Goal: Use online tool/utility: Use online tool/utility

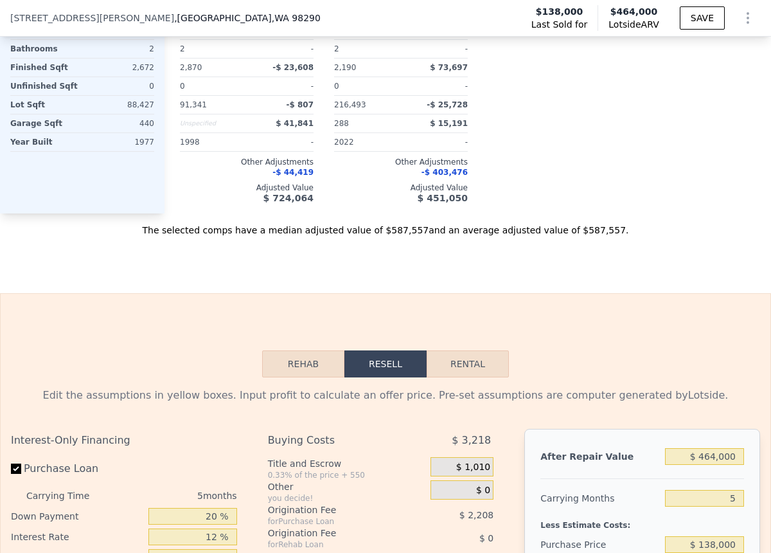
scroll to position [1845, 0]
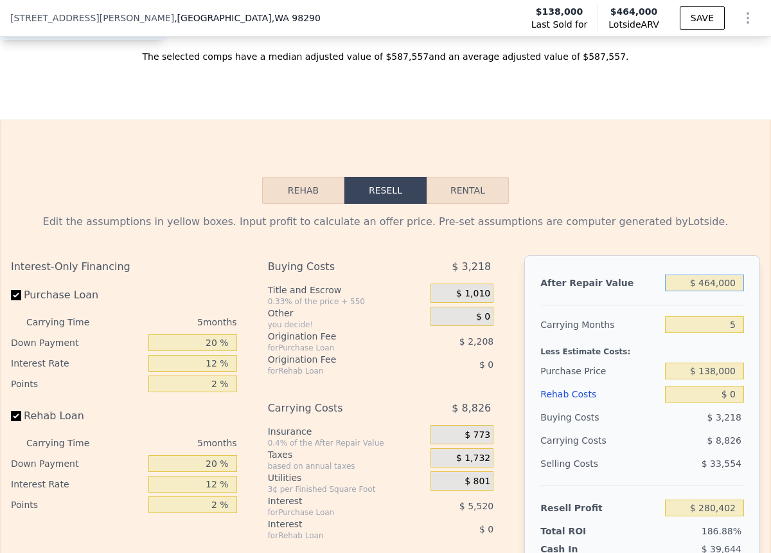
click at [736, 287] on input "$ 464,000" at bounding box center [705, 282] width 80 height 17
type input "$ 46,400"
type input "-$ 106,799"
type input "$ 4,640"
type input "-$ 145,519"
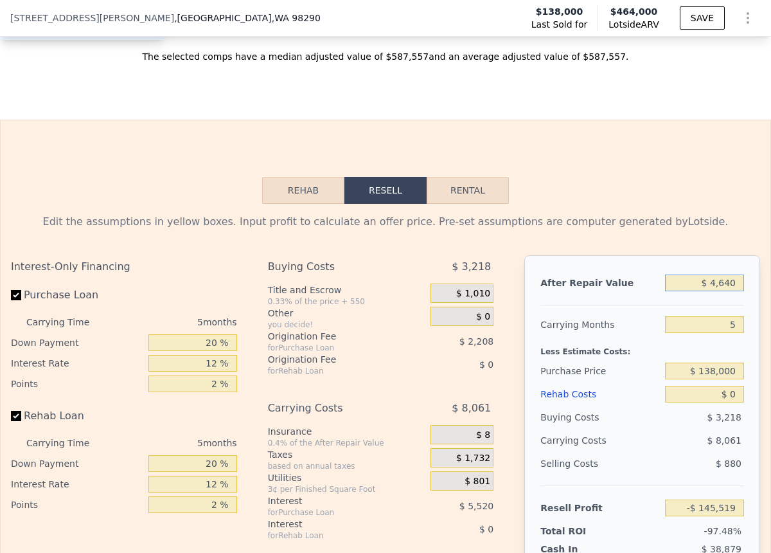
type input "$ 464"
type input "-$ 149,392"
type input "$ 46"
type input "-$ 149,778"
type input "$ 4"
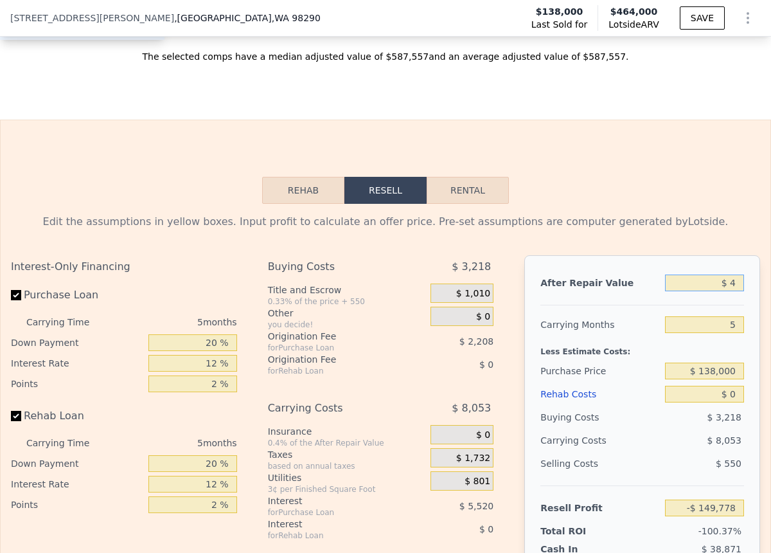
type input "-$ 149,817"
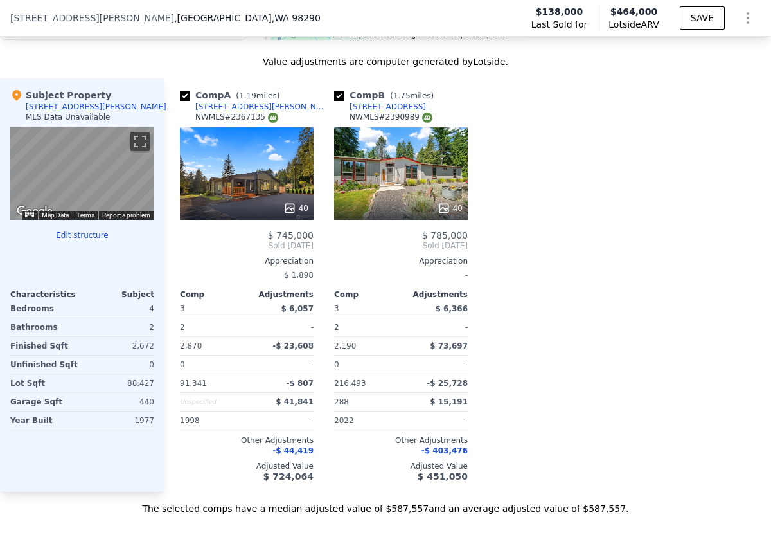
scroll to position [1369, 0]
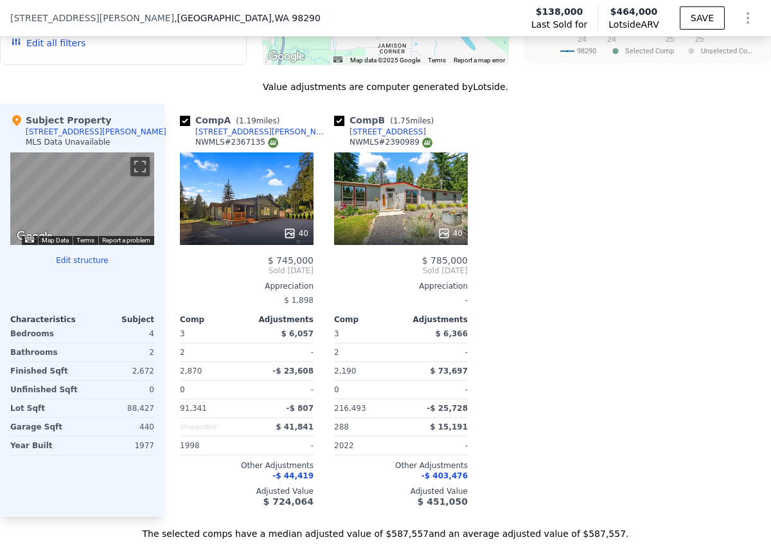
click at [205, 222] on div at bounding box center [247, 233] width 134 height 23
type input "$ 4"
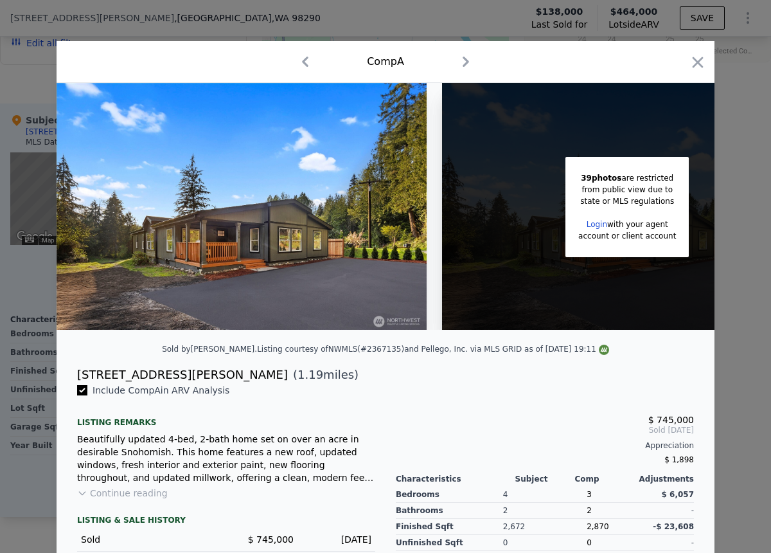
click at [334, 229] on img at bounding box center [242, 206] width 370 height 247
click at [689, 65] on icon "button" at bounding box center [698, 62] width 18 height 18
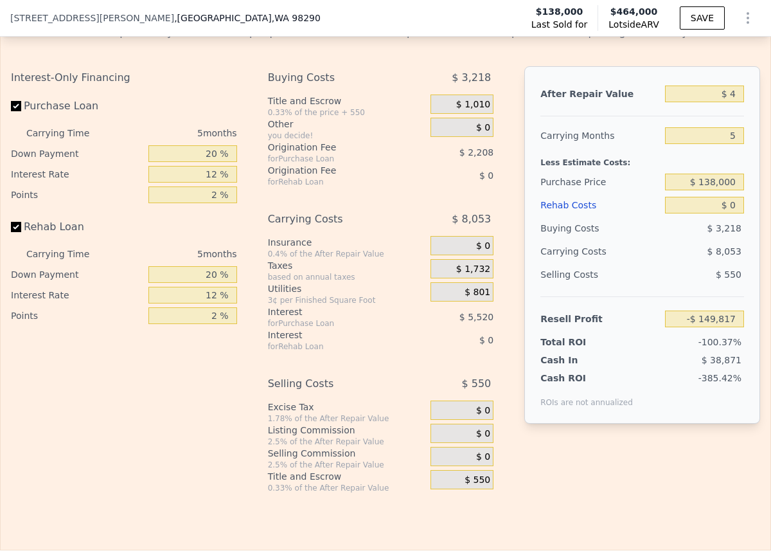
scroll to position [2026, 0]
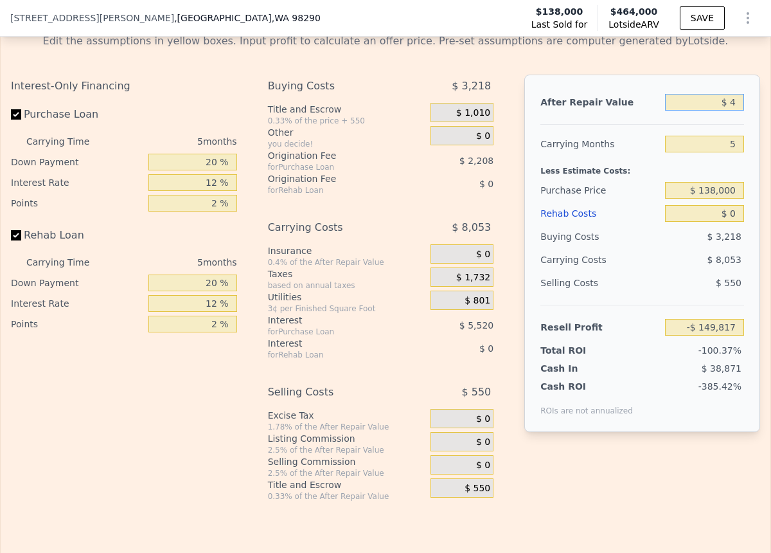
click at [735, 105] on input "$ 4" at bounding box center [705, 102] width 80 height 17
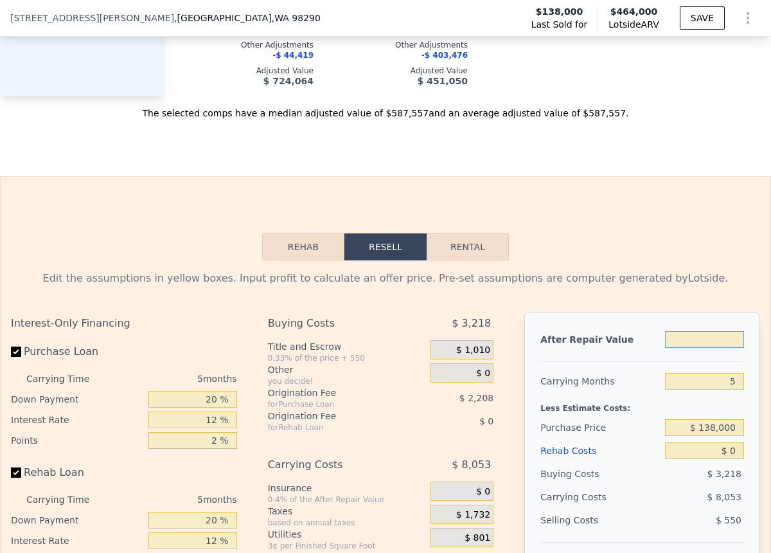
scroll to position [1843, 0]
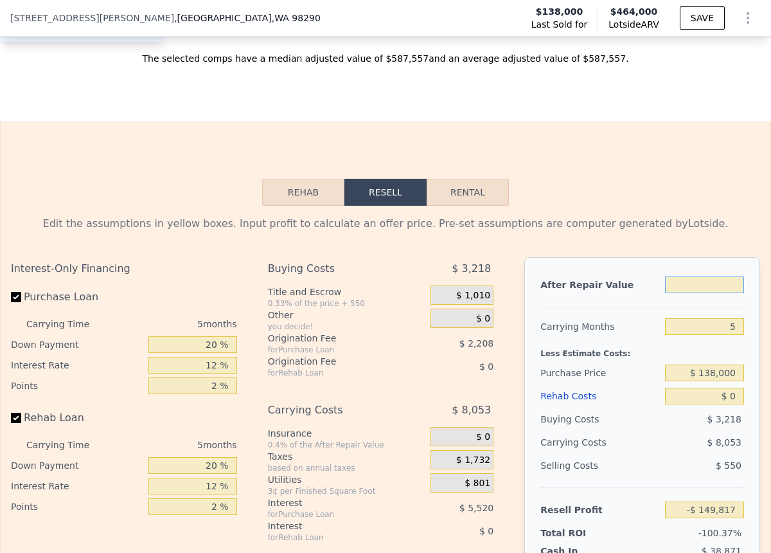
type input "$ 7"
type input "-$ 149,814"
type input "$ 75"
type input "-$ 149,751"
type input "$ 750"
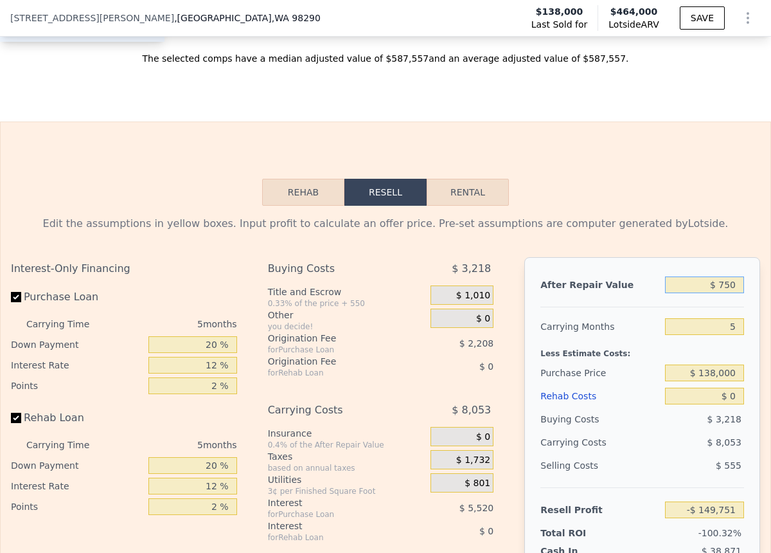
type input "-$ 149,125"
type input "$ 7,500"
type input "-$ 142,869"
type input "$ 75,000"
type input "-$ 80,281"
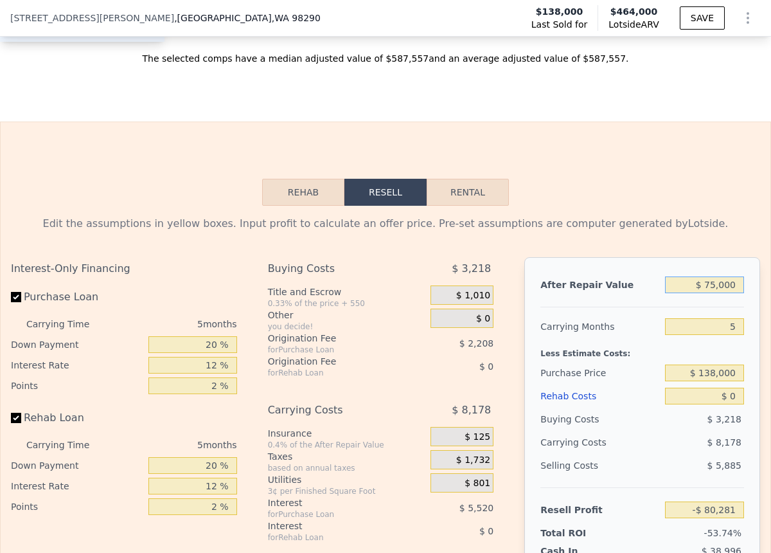
type input "$ 750,000"
type input "$ 545,581"
type input "$ 750,000"
click at [741, 325] on input "5" at bounding box center [705, 326] width 80 height 17
type input "6"
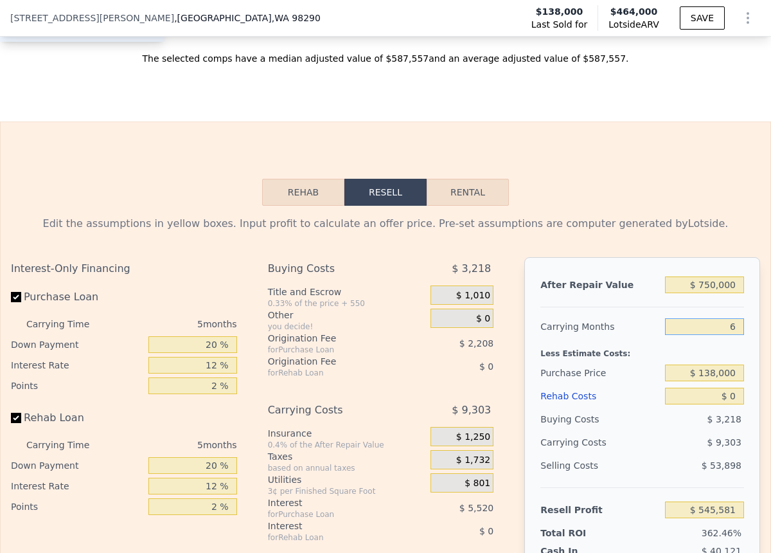
type input "$ 543,720"
type input "6"
click at [738, 375] on input "$ 138,000" at bounding box center [705, 372] width 80 height 17
type input "$ 1"
type input "$ 350,000"
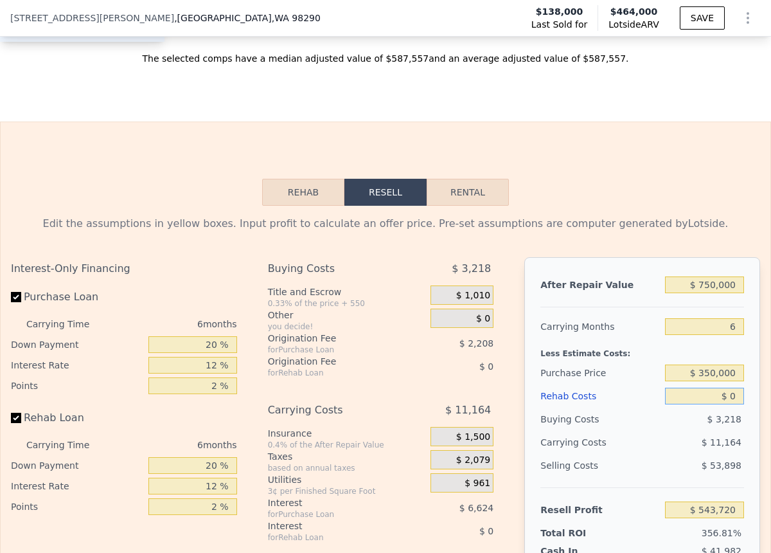
click at [736, 396] on input "$ 0" at bounding box center [705, 395] width 80 height 17
type input "$ 317,446"
type input "$ 1"
type input "$ 317,445"
type input "$ 15"
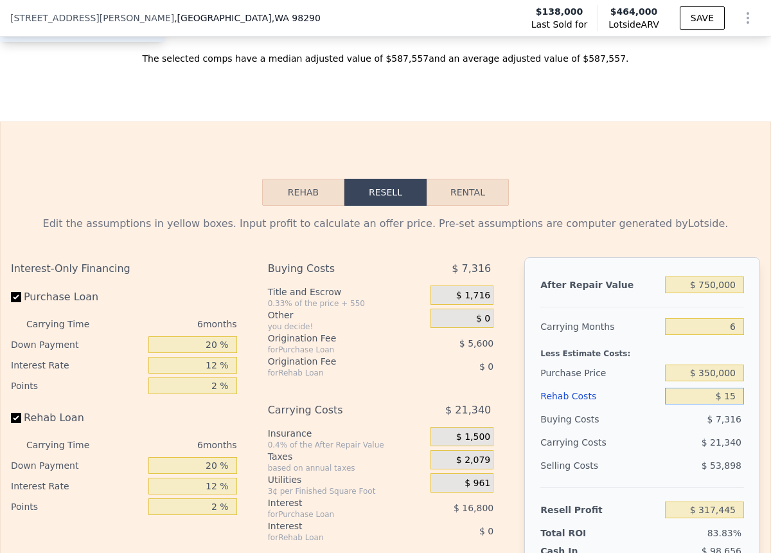
type input "$ 317,431"
type input "$ 150"
type input "$ 317,288"
type input "$ 1,500"
type input "$ 315,850"
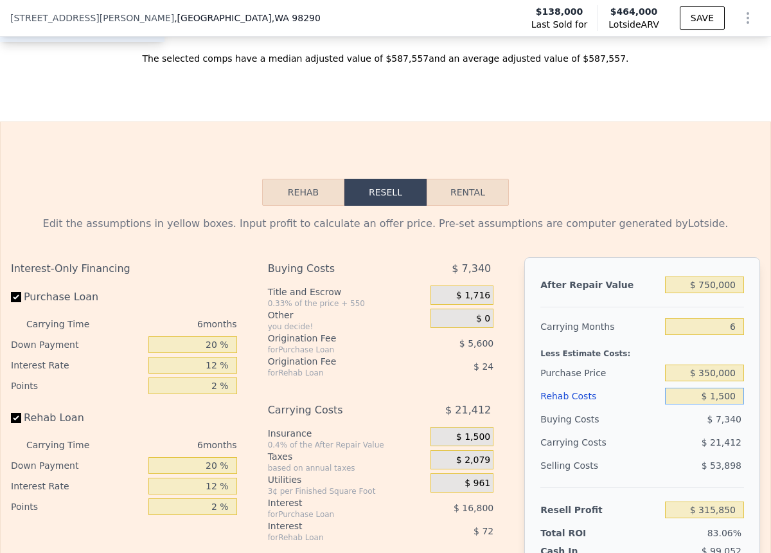
type input "$ 15,000"
type input "$ 301,486"
type input "$ 150,000"
type input "$ 157,846"
type input "$ 150,000"
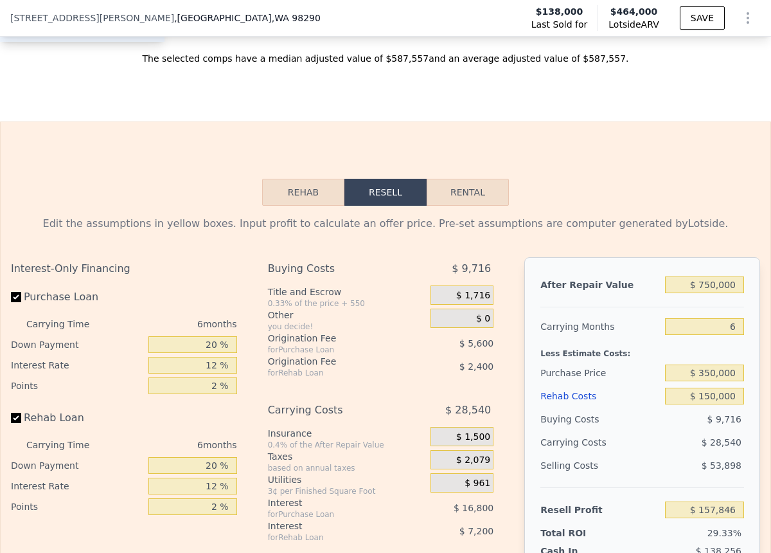
click at [671, 458] on div "$ 53,898" at bounding box center [704, 465] width 80 height 23
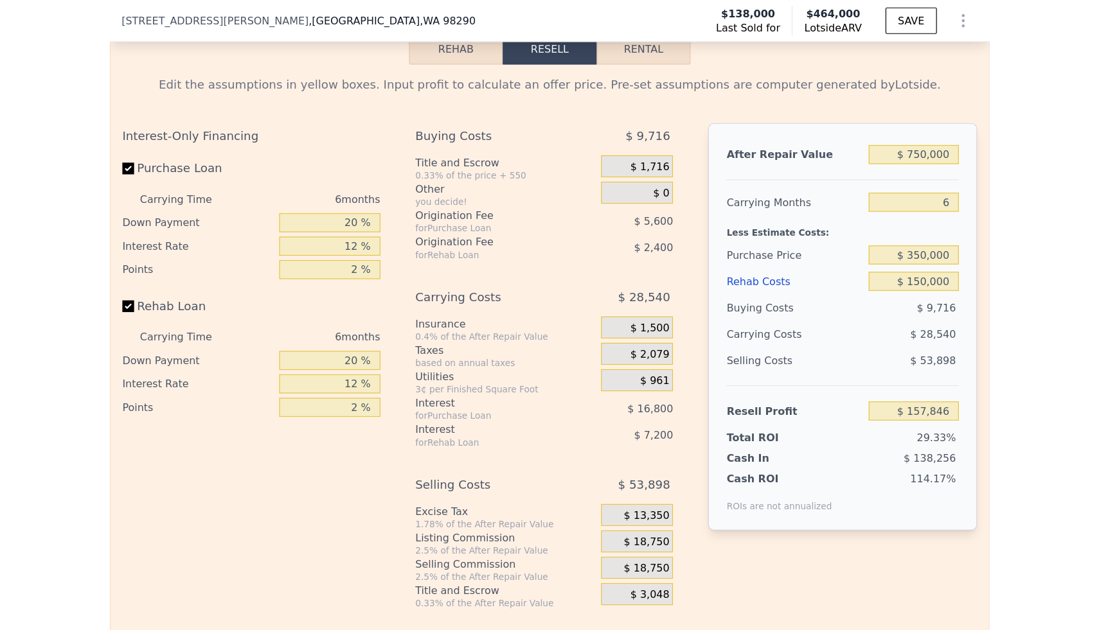
scroll to position [1995, 0]
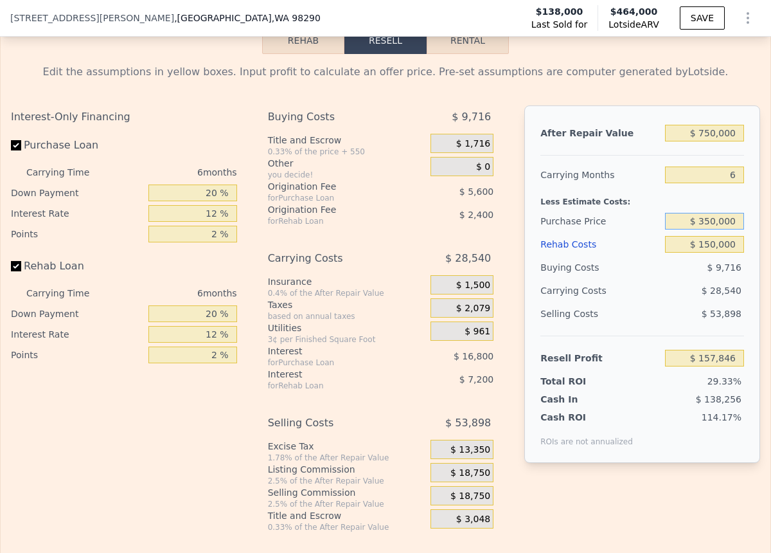
click at [715, 222] on input "$ 350,000" at bounding box center [705, 221] width 80 height 17
type input "$ 425,000"
click at [687, 285] on div "$ 28,540" at bounding box center [681, 290] width 125 height 23
type input "$ 77,797"
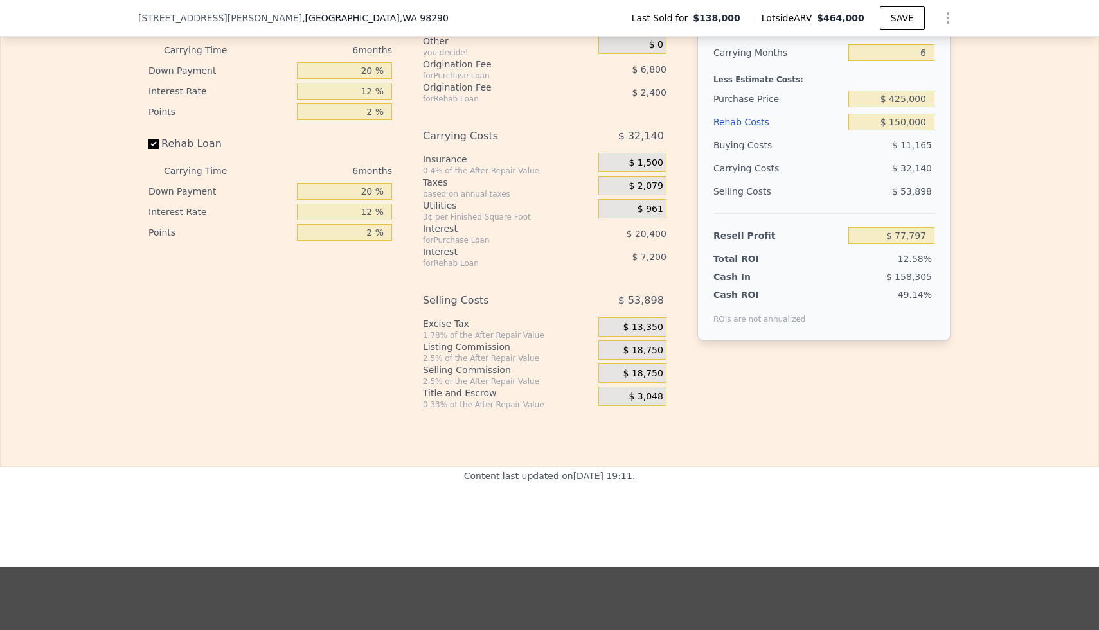
scroll to position [1873, 0]
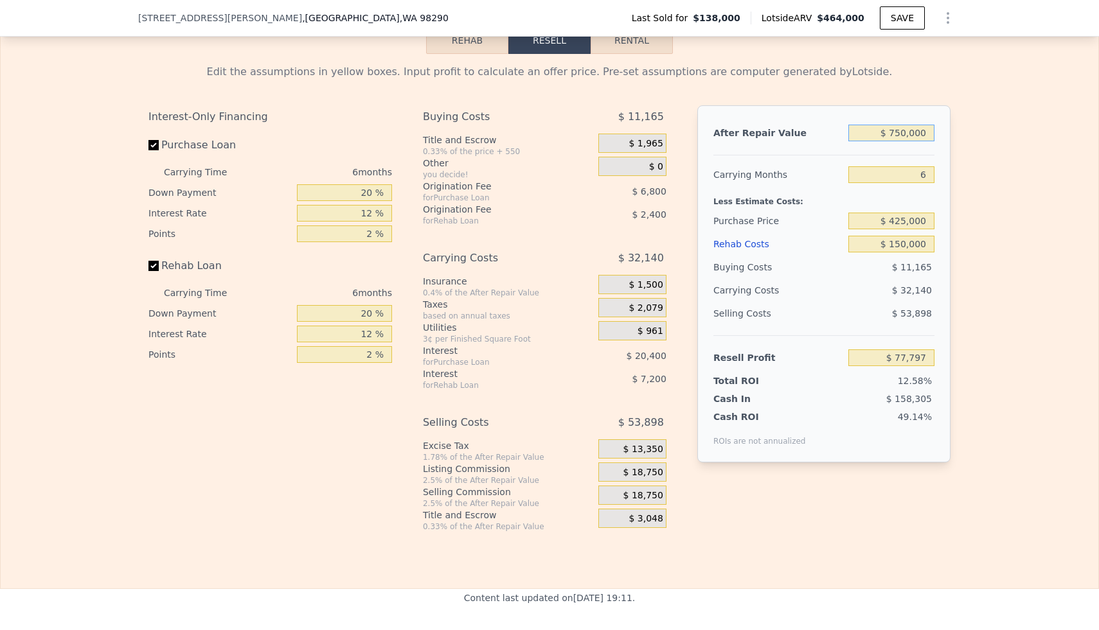
click at [770, 132] on input "$ 750,000" at bounding box center [891, 133] width 86 height 17
click at [770, 135] on input "$ 750,000" at bounding box center [891, 133] width 86 height 17
type input "$ 75,000"
type input "-$ 547,840"
type input "$ 7,000"
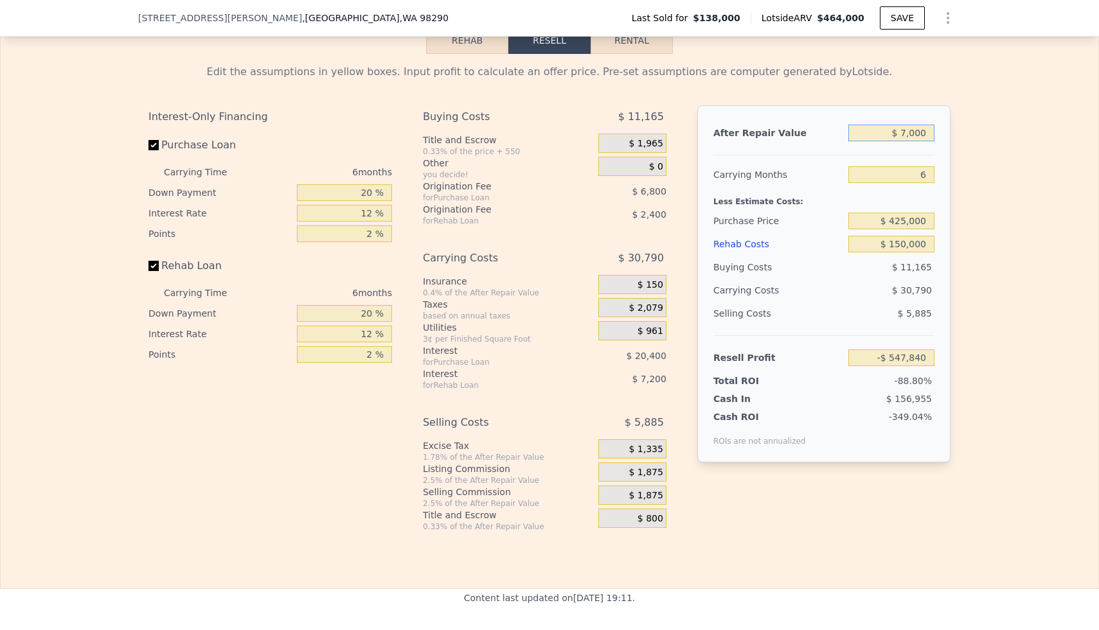
type input "-$ 610,867"
type input "$ 000"
type input "-$ 617,355"
type input "$ 7,000"
type input "-$ 610,867"
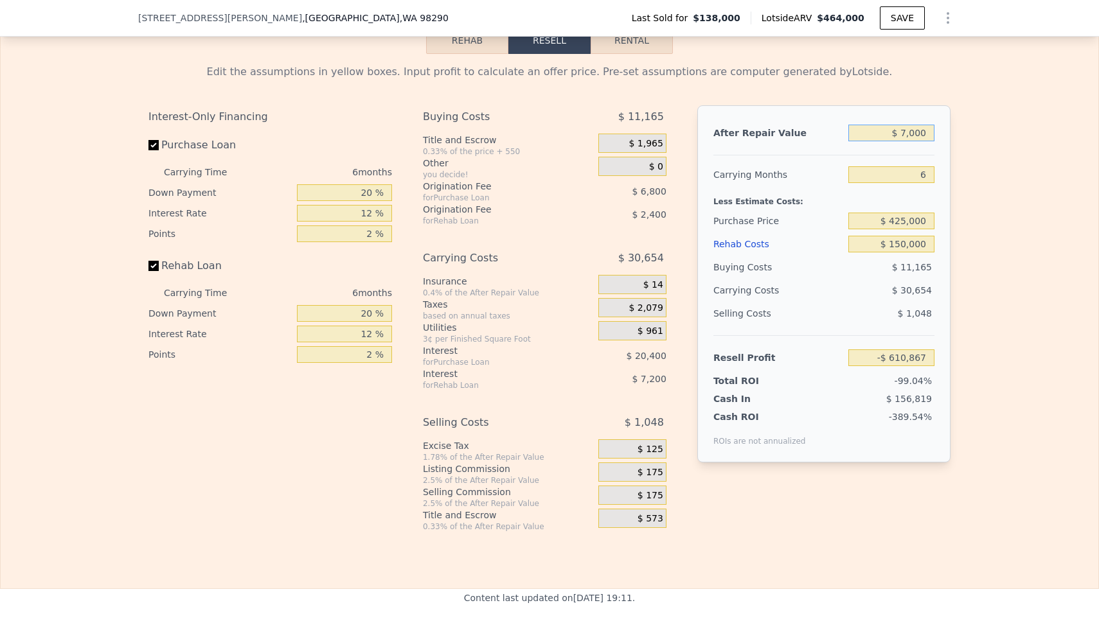
type input "$ 70,000"
type input "-$ 552,474"
type input "$ 700,000"
type input "$ 31,454"
type input "$ 700,000"
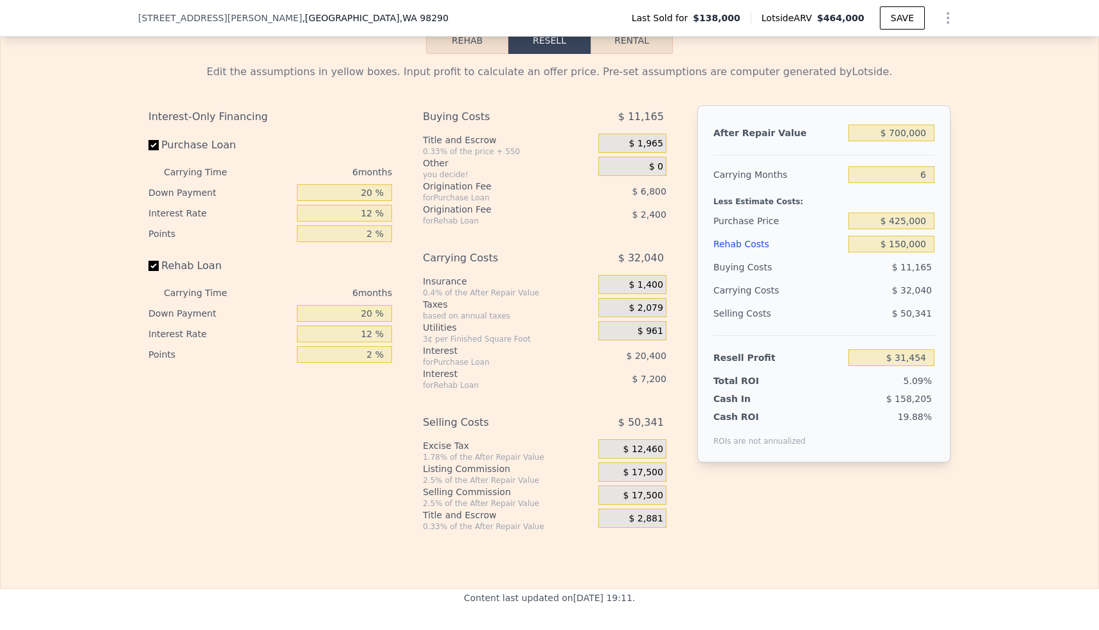
click at [770, 204] on div "Less Estimate Costs:" at bounding box center [823, 197] width 221 height 23
click at [770, 223] on input "$ 425,000" at bounding box center [891, 221] width 86 height 17
type input "$ 285,000"
type input "$ 180,880"
click at [770, 276] on div "$ 8,459" at bounding box center [891, 267] width 87 height 23
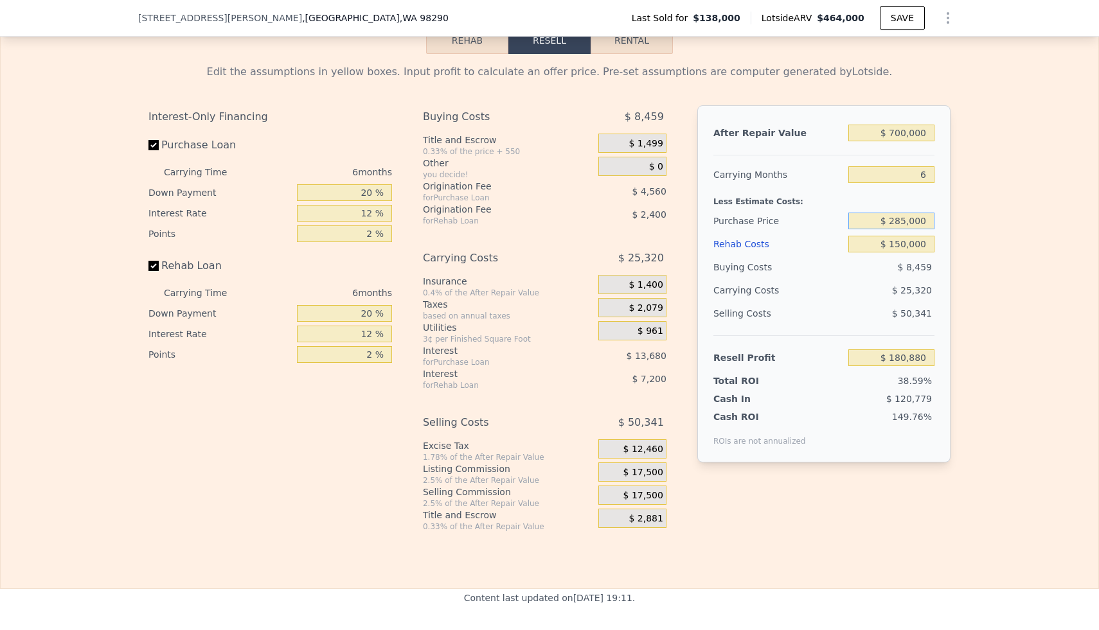
click at [770, 223] on input "$ 285,000" at bounding box center [891, 221] width 86 height 17
type input "$ 330,000"
type input "$ 132,850"
click at [770, 305] on div "Selling Costs" at bounding box center [778, 313] width 130 height 23
click at [634, 471] on span "$ 17,500" at bounding box center [643, 473] width 40 height 12
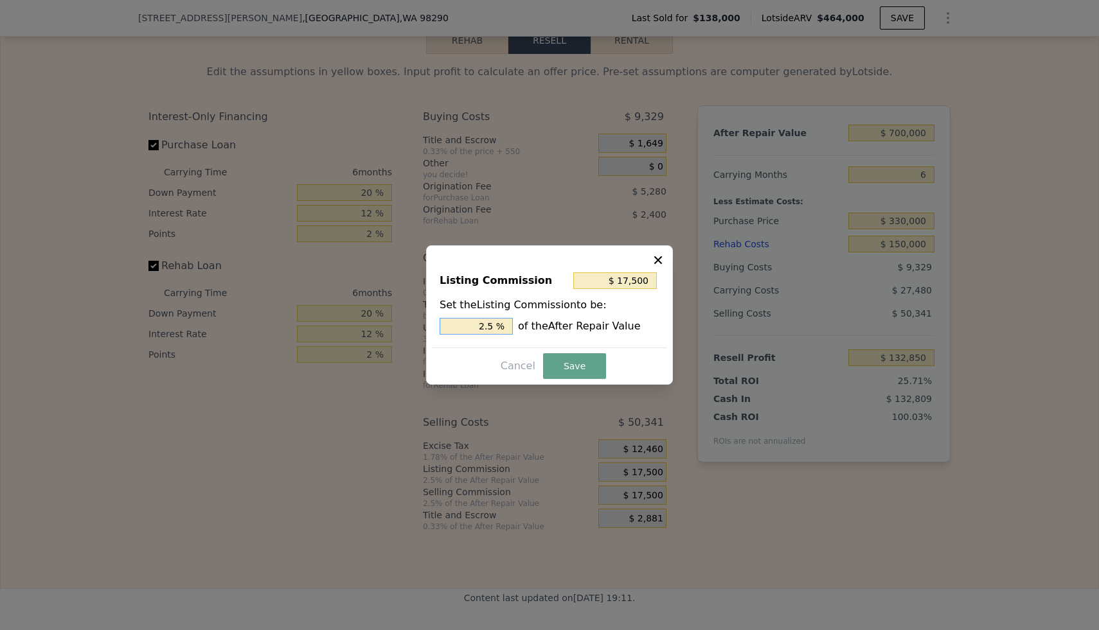
click at [494, 328] on input "2.5 %" at bounding box center [475, 326] width 73 height 17
type input "$ 14,000"
type input "2 %"
type input "$ 7,000"
type input "1 %"
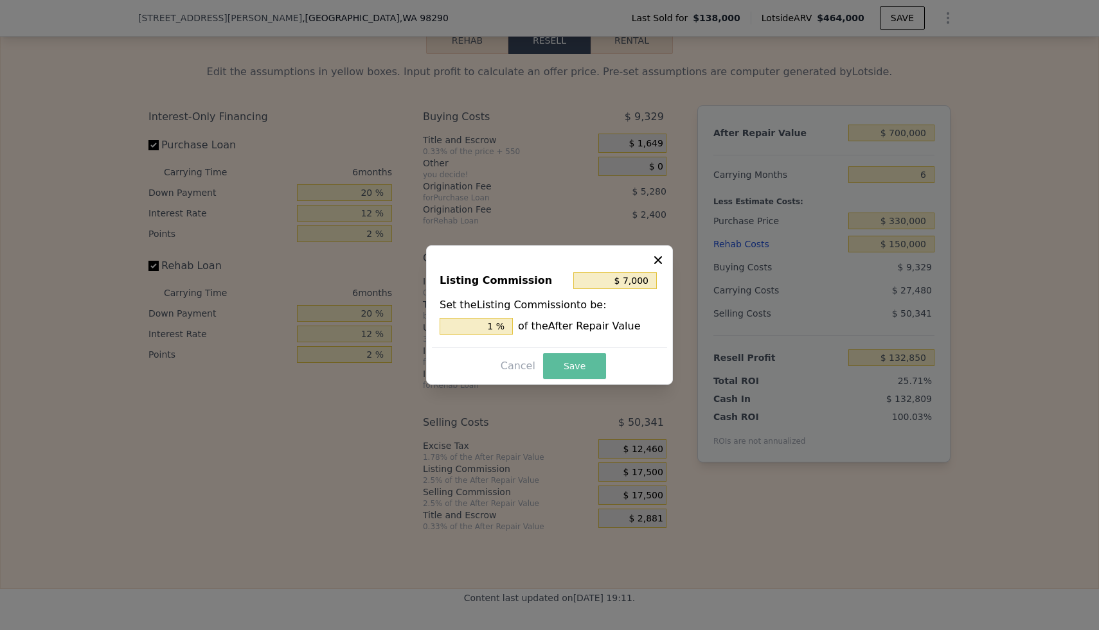
click at [580, 375] on button "Save" at bounding box center [574, 366] width 63 height 26
type input "$ 143,350"
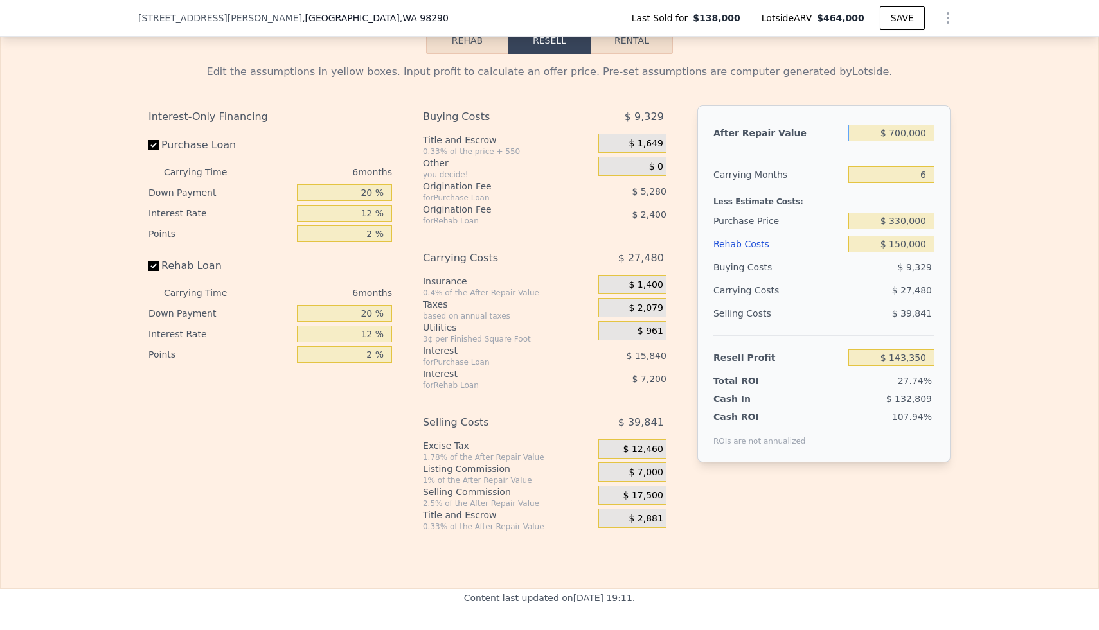
click at [770, 134] on input "$ 700,000" at bounding box center [891, 133] width 86 height 17
type input "$ 70,000"
type input "-$ 450,028"
type input "$ 7,000"
type input "-$ 509,366"
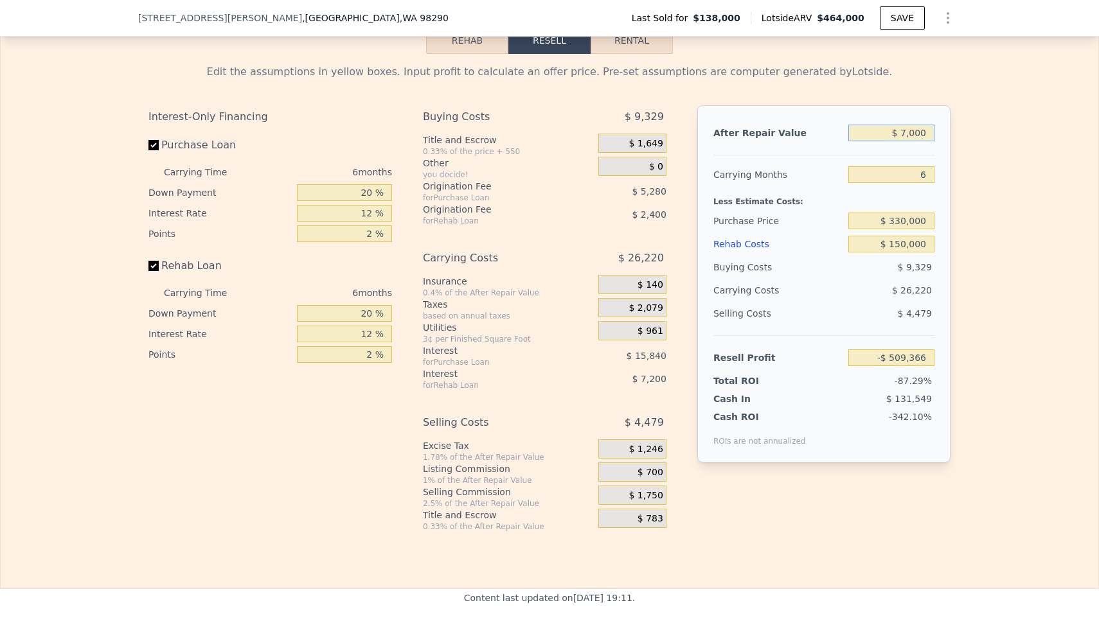
type input "$ 700"
type input "-$ 515,299"
type input "$ 70"
type input "-$ 515,893"
type input "$ 7"
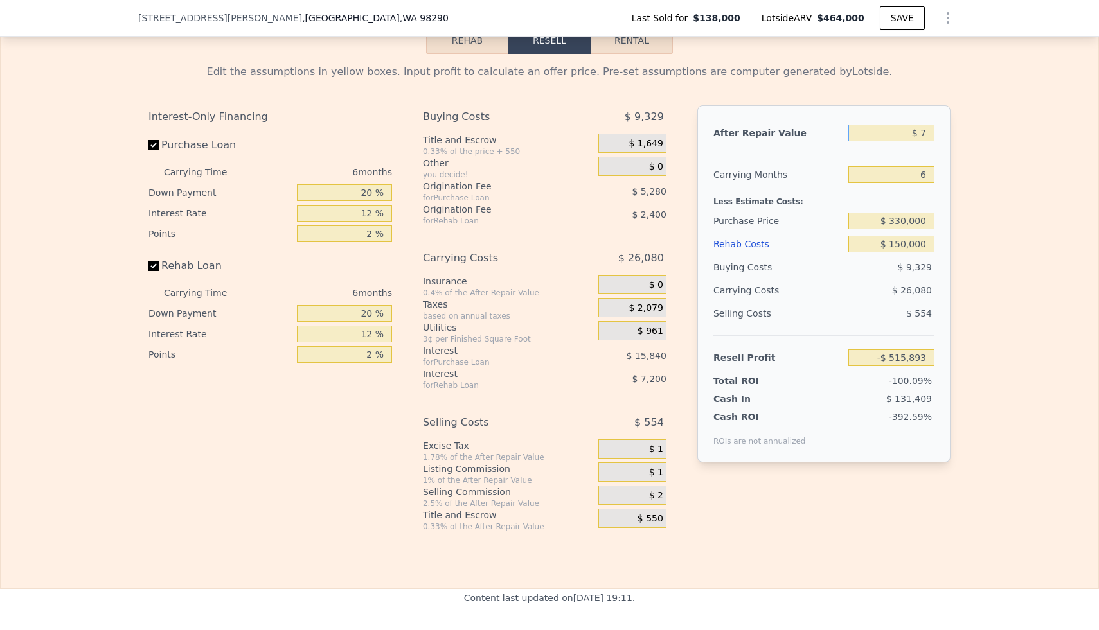
type input "-$ 515,952"
type input "$ 6"
type input "-$ 515,953"
type input "$ 65"
type input "-$ 515,898"
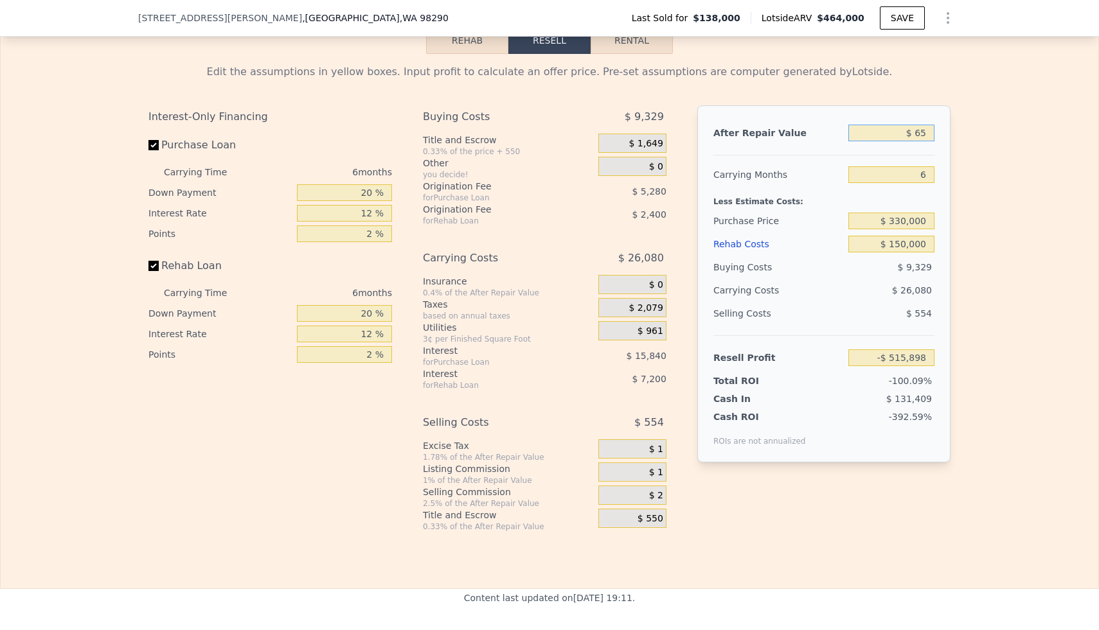
type input "$ 650"
type input "-$ 515,347"
type input "$ 6,500"
type input "-$ 509,838"
type input "$ 65,000"
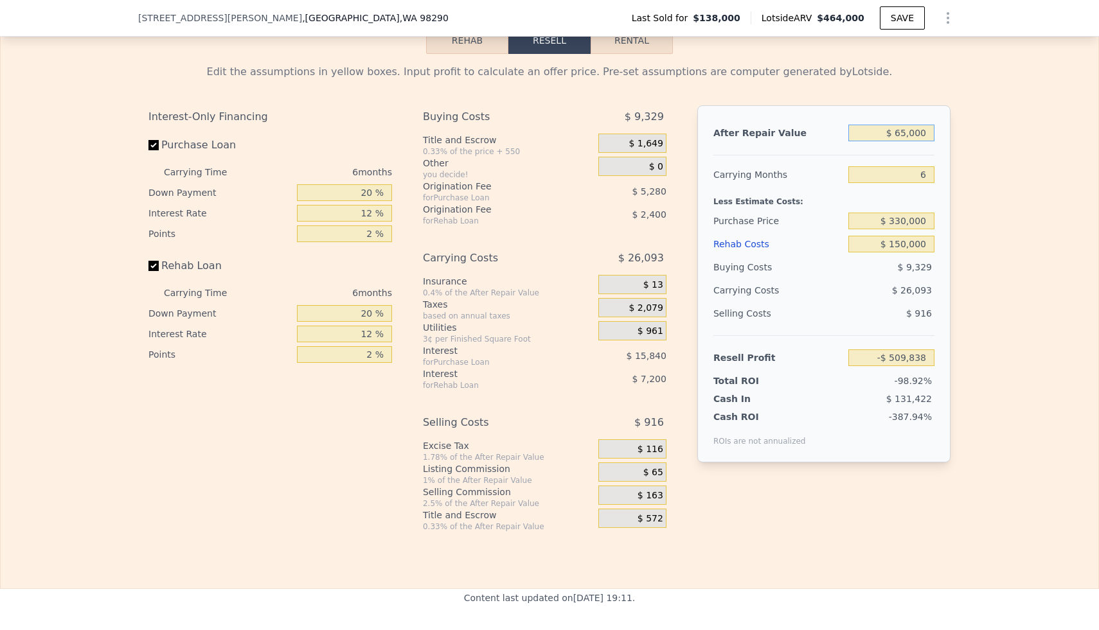
type input "-$ 454,737"
type input "$ 650,000"
type input "$ 96,256"
type input "$ 650,000"
click at [770, 199] on div "Less Estimate Costs:" at bounding box center [823, 197] width 221 height 23
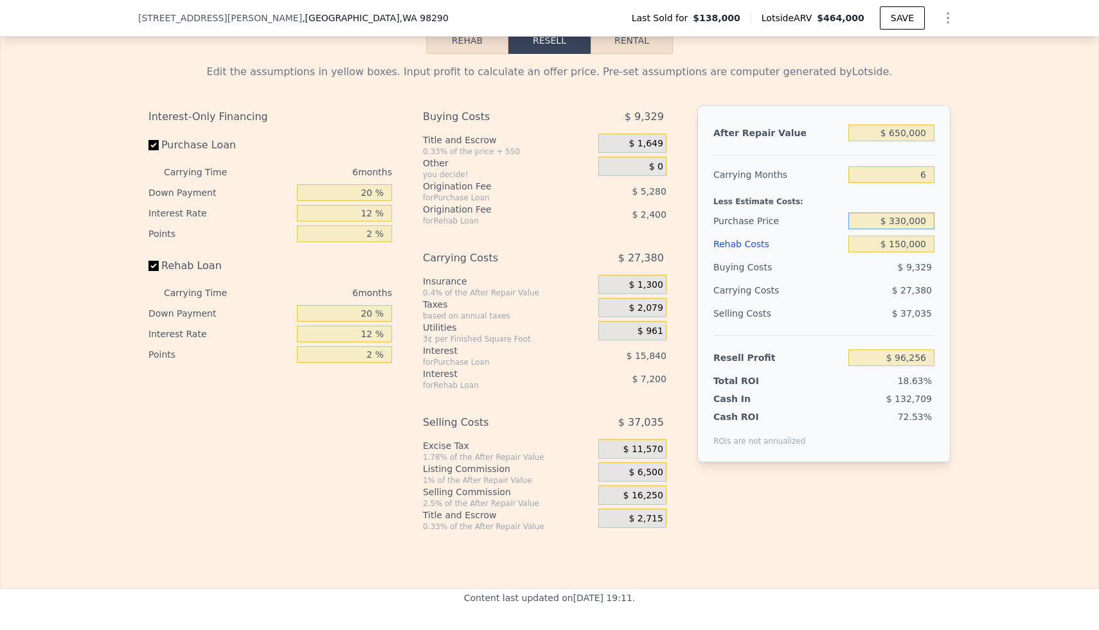
click at [770, 220] on input "$ 330,000" at bounding box center [891, 221] width 86 height 17
click at [770, 223] on input "$ 330,000" at bounding box center [891, 221] width 86 height 17
click at [770, 241] on input "$ 150,000" at bounding box center [891, 244] width 86 height 17
click at [770, 179] on input "6" at bounding box center [891, 174] width 86 height 17
click at [770, 222] on input "$ 330,000" at bounding box center [891, 221] width 86 height 17
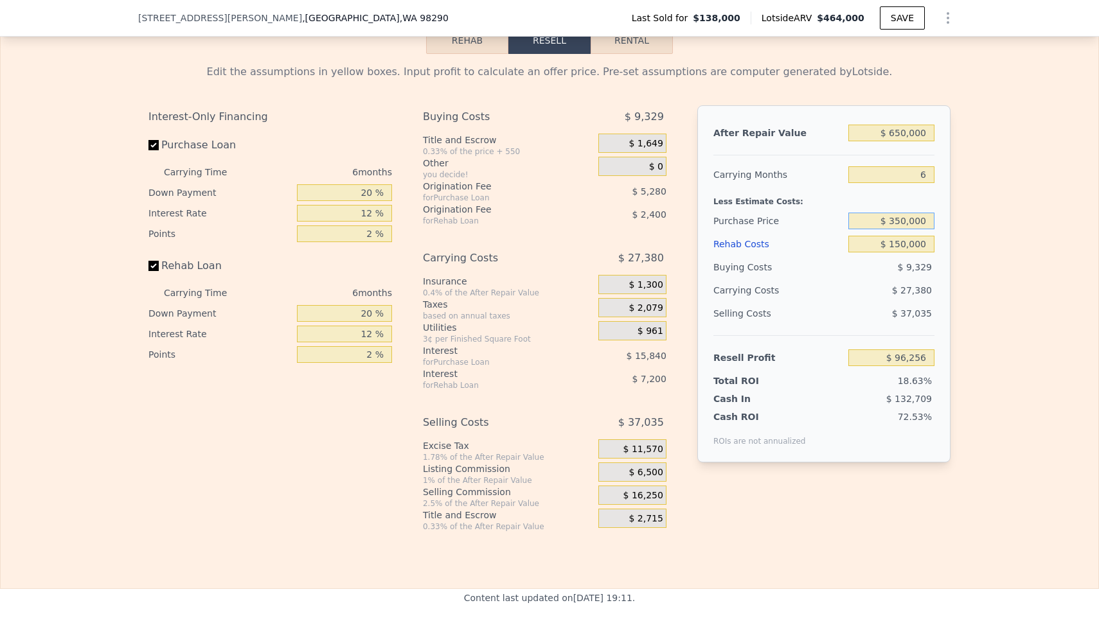
type input "$ 350,000"
type input "$ 74,909"
click at [770, 336] on div "Resell Profit $ 74,909" at bounding box center [823, 352] width 221 height 34
click at [770, 219] on input "$ 350,000" at bounding box center [891, 221] width 86 height 17
type input "$ 360,000"
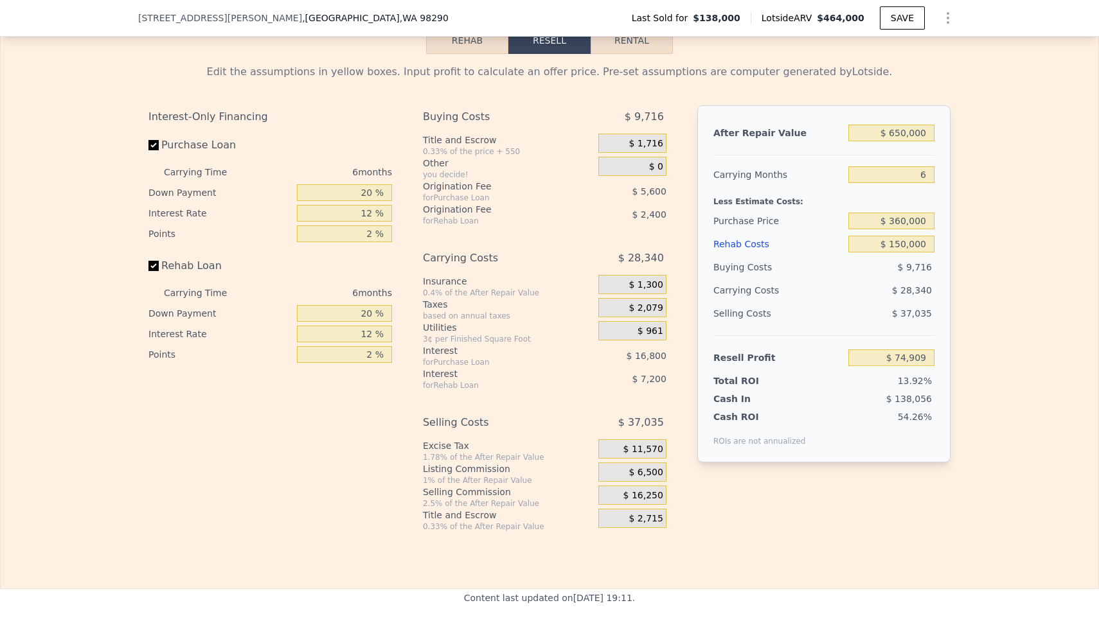
click at [770, 292] on div "$ 28,340" at bounding box center [867, 290] width 136 height 23
type input "$ 64,236"
click at [627, 476] on div "$ 6,500" at bounding box center [632, 472] width 68 height 19
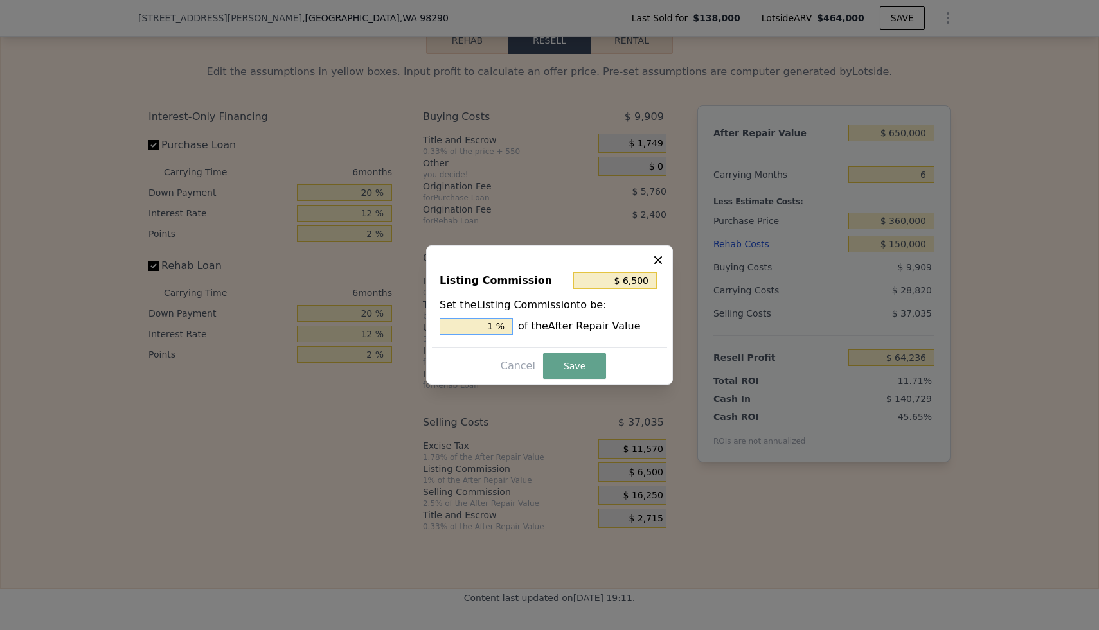
click at [500, 327] on input "1 %" at bounding box center [475, 326] width 73 height 17
type input "$ 13,000"
type input "2. %"
type input "$ 16,250"
type input "2.5 %"
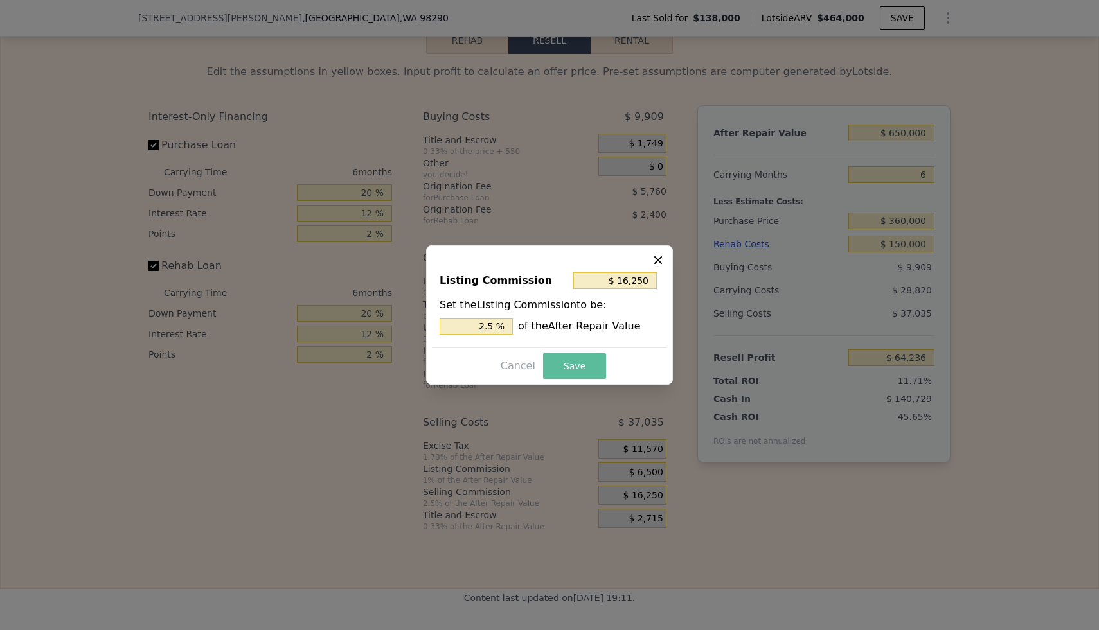
click at [583, 377] on button "Save" at bounding box center [574, 366] width 63 height 26
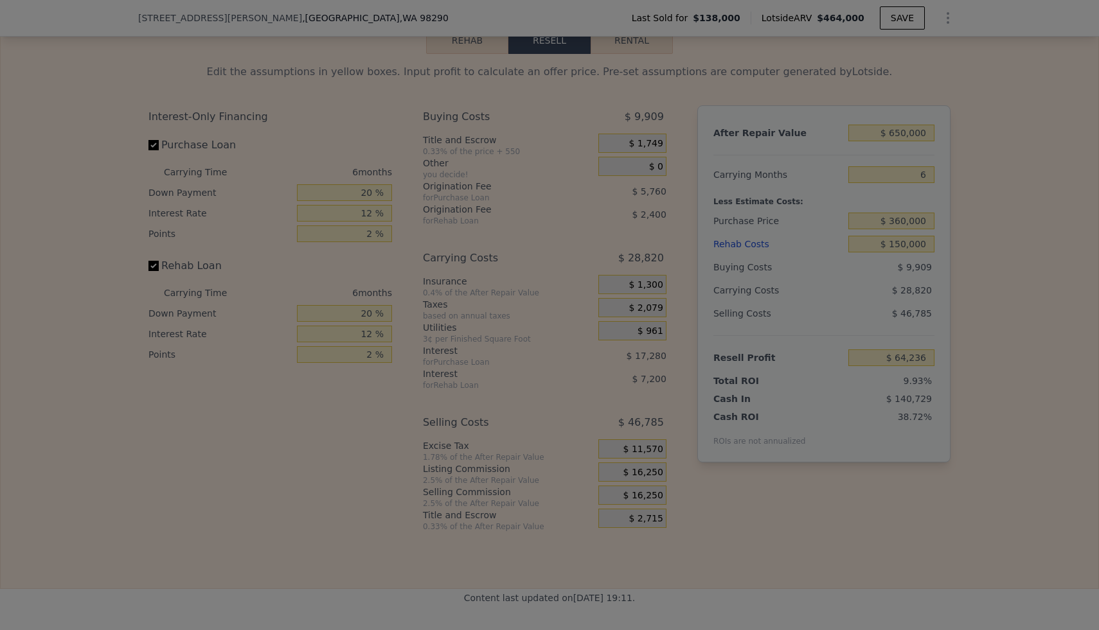
type input "$ 54,486"
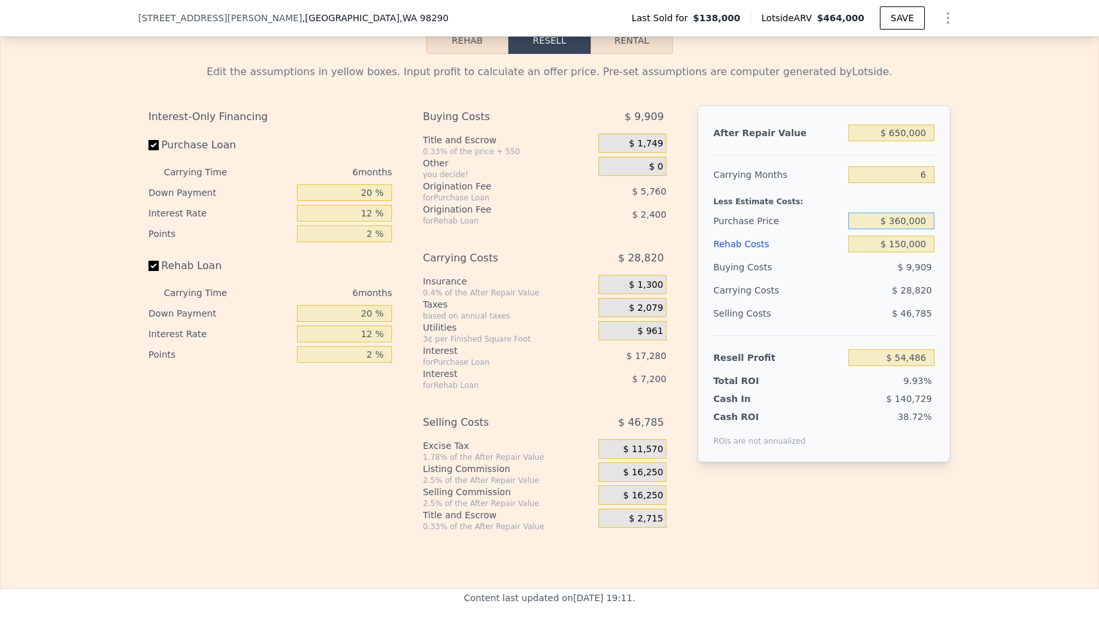
click at [770, 224] on input "$ 360,000" at bounding box center [891, 221] width 86 height 17
type input "$ 300,000"
click at [770, 294] on div "$ 28,820" at bounding box center [867, 290] width 136 height 23
type input "$ 118,526"
click at [770, 222] on input "$ 300,000" at bounding box center [891, 221] width 86 height 17
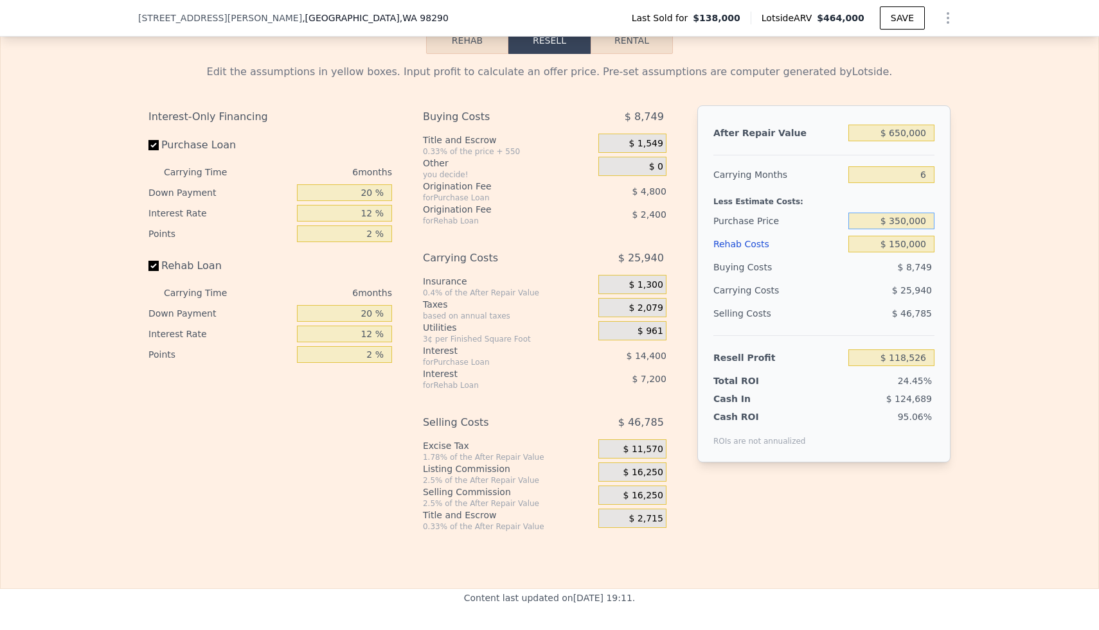
type input "$ 350,000"
click at [770, 265] on div "$ 8,749" at bounding box center [891, 267] width 87 height 23
type input "$ 65,159"
